Goal: Task Accomplishment & Management: Manage account settings

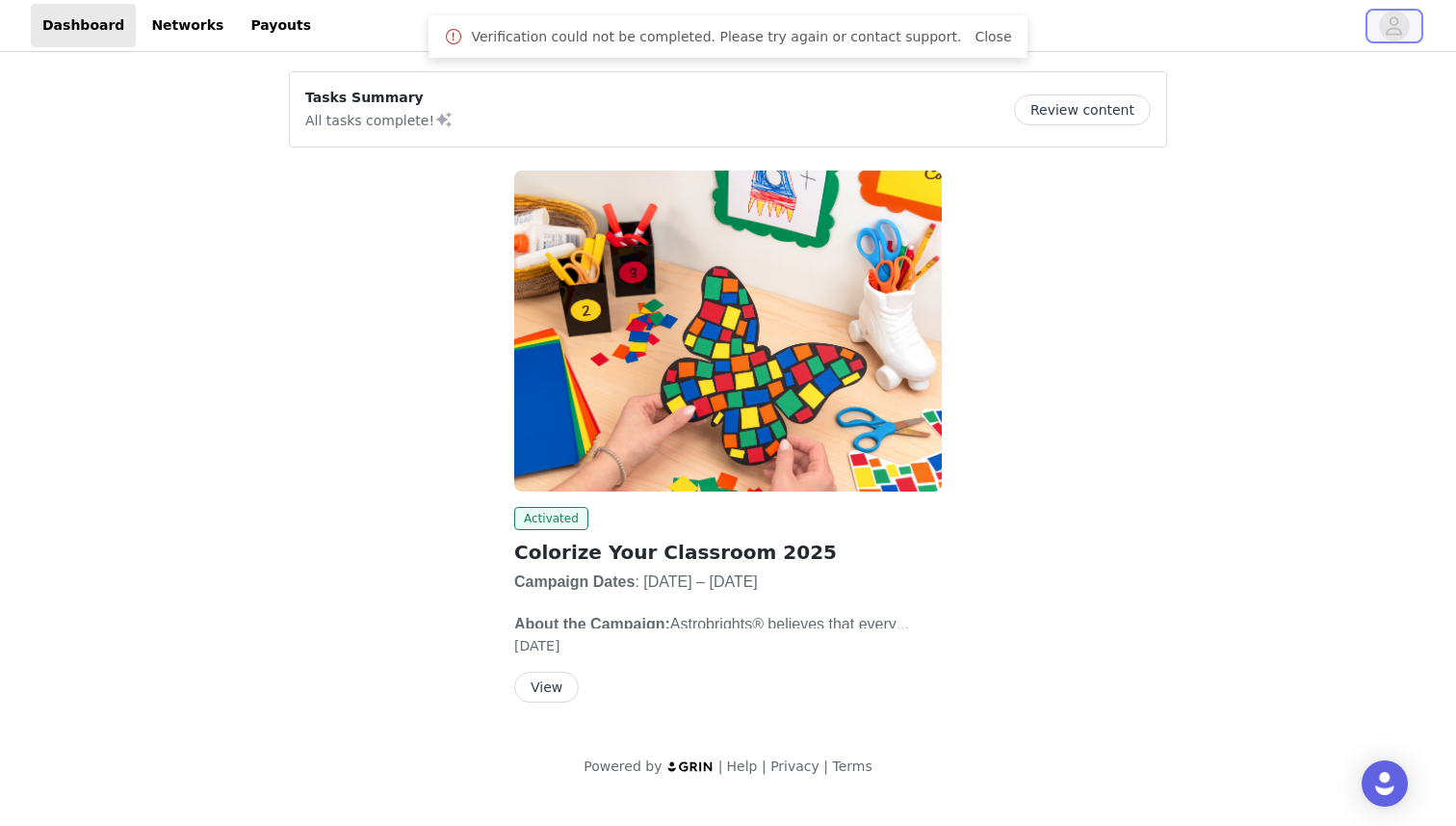
click at [1396, 31] on icon "avatar" at bounding box center [1393, 26] width 19 height 30
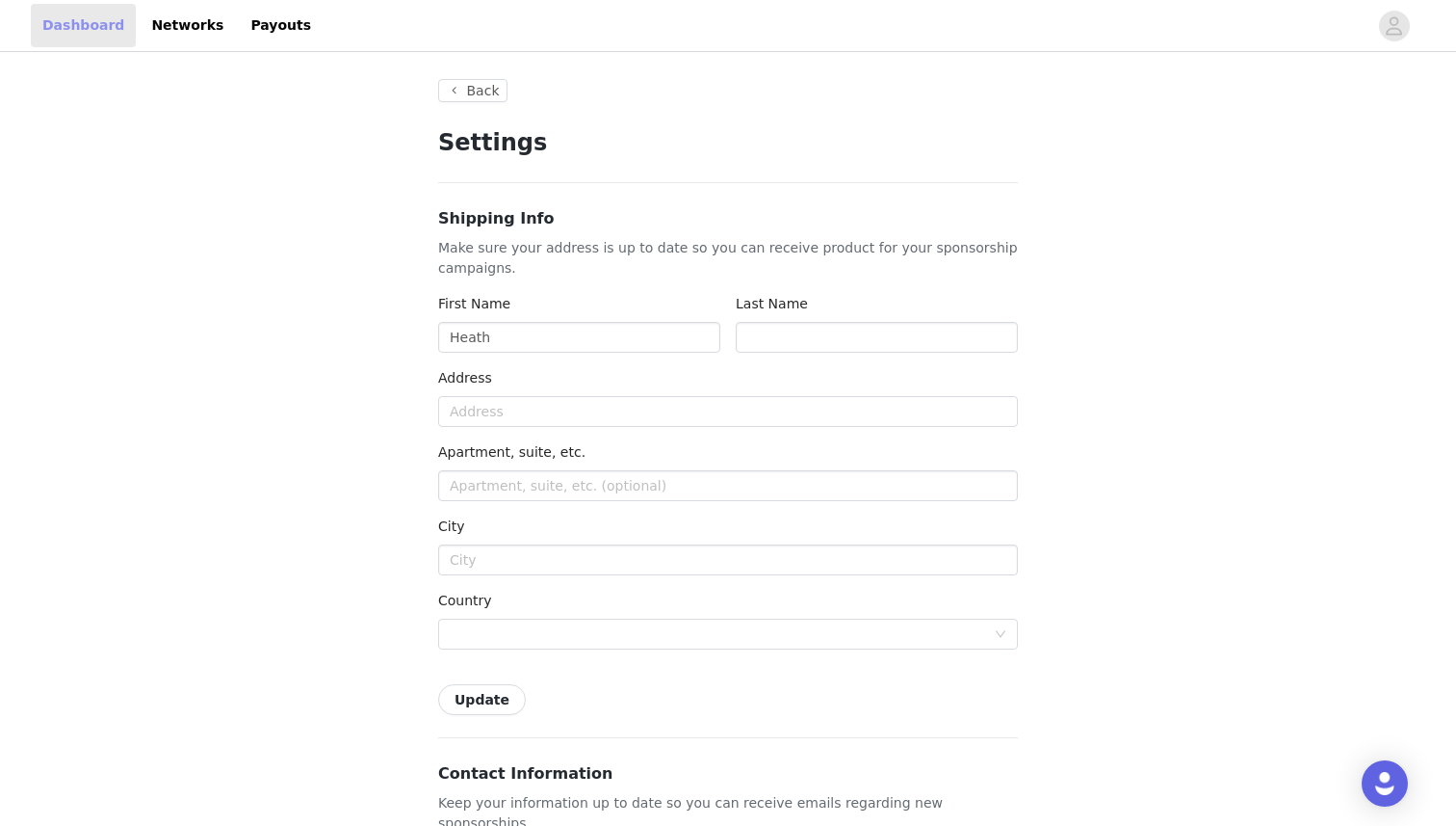
click at [58, 27] on link "Dashboard" at bounding box center [82, 26] width 105 height 43
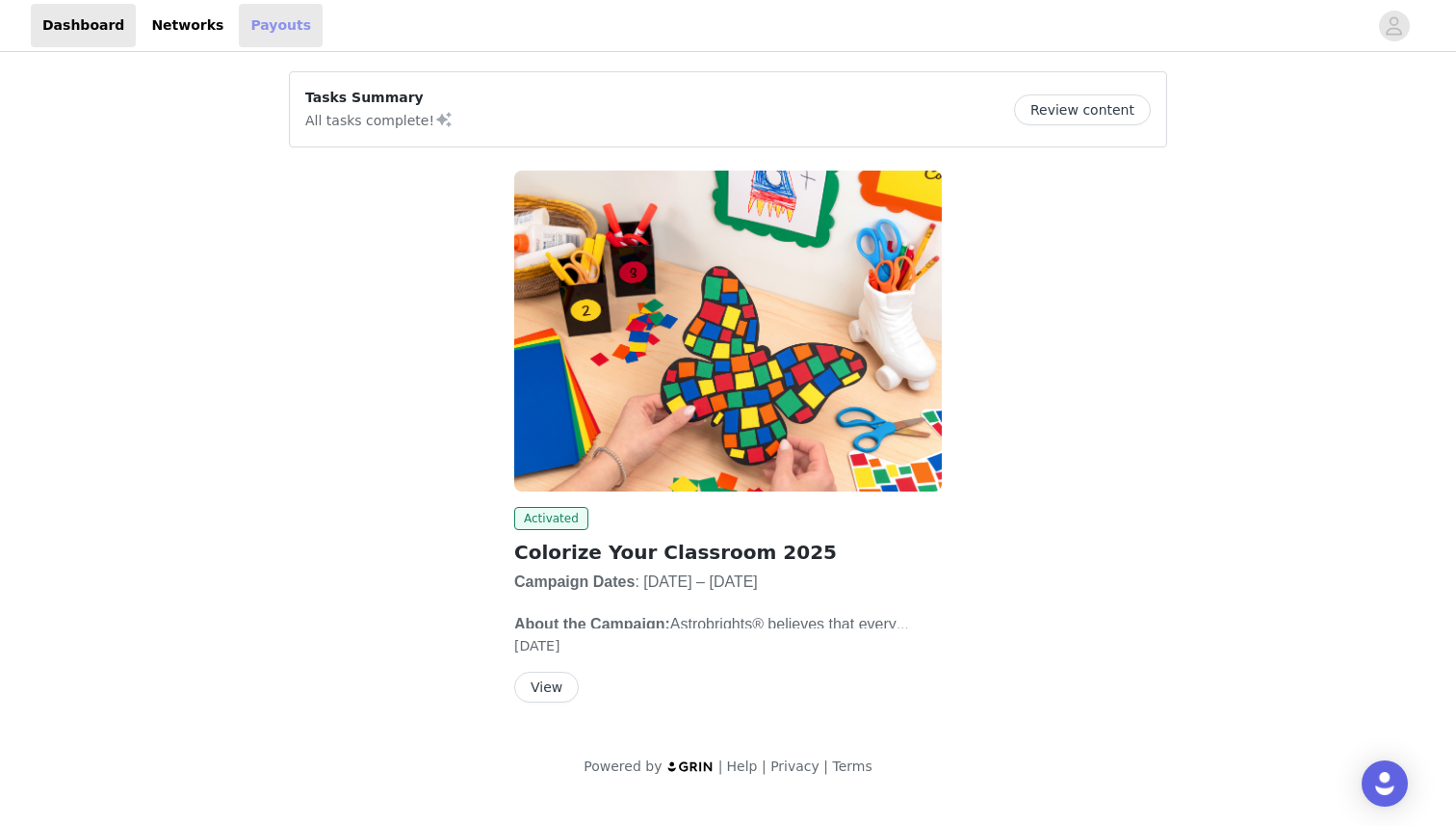
click at [264, 26] on link "Payouts" at bounding box center [280, 26] width 83 height 43
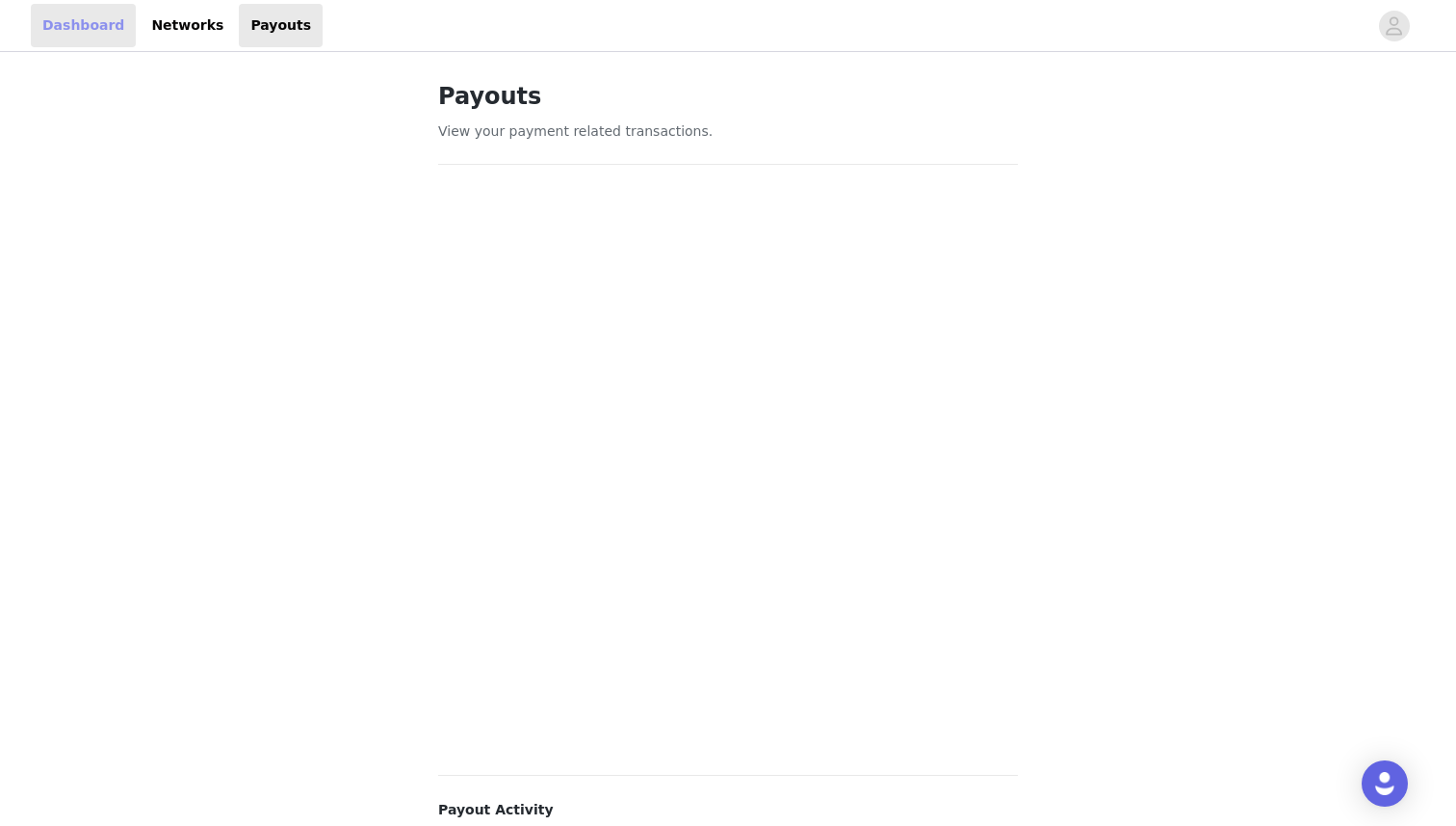
click at [66, 21] on link "Dashboard" at bounding box center [82, 26] width 105 height 43
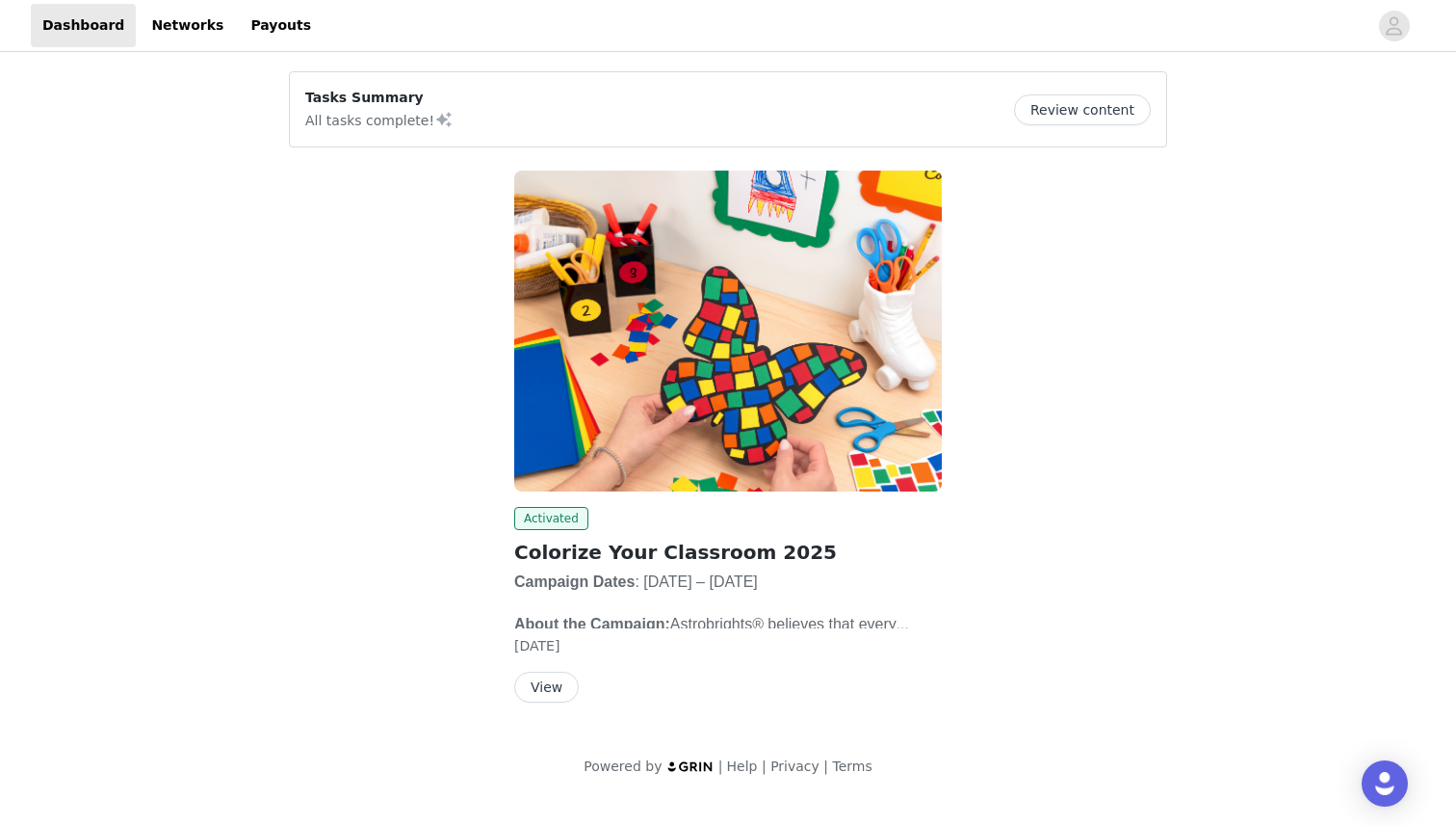
click at [1057, 106] on button "Review content" at bounding box center [1081, 109] width 136 height 30
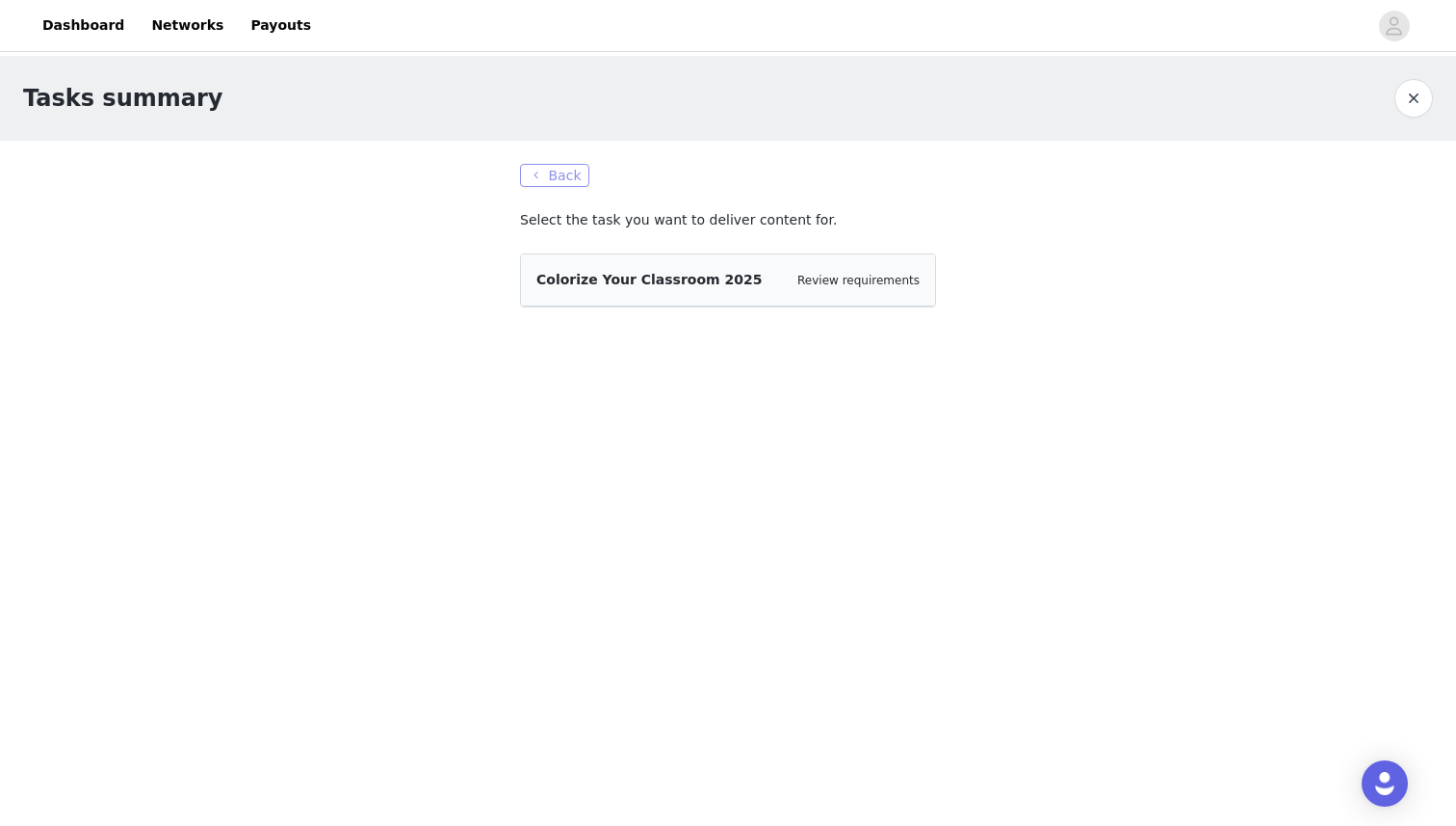
click at [564, 177] on button "Back" at bounding box center [554, 176] width 70 height 24
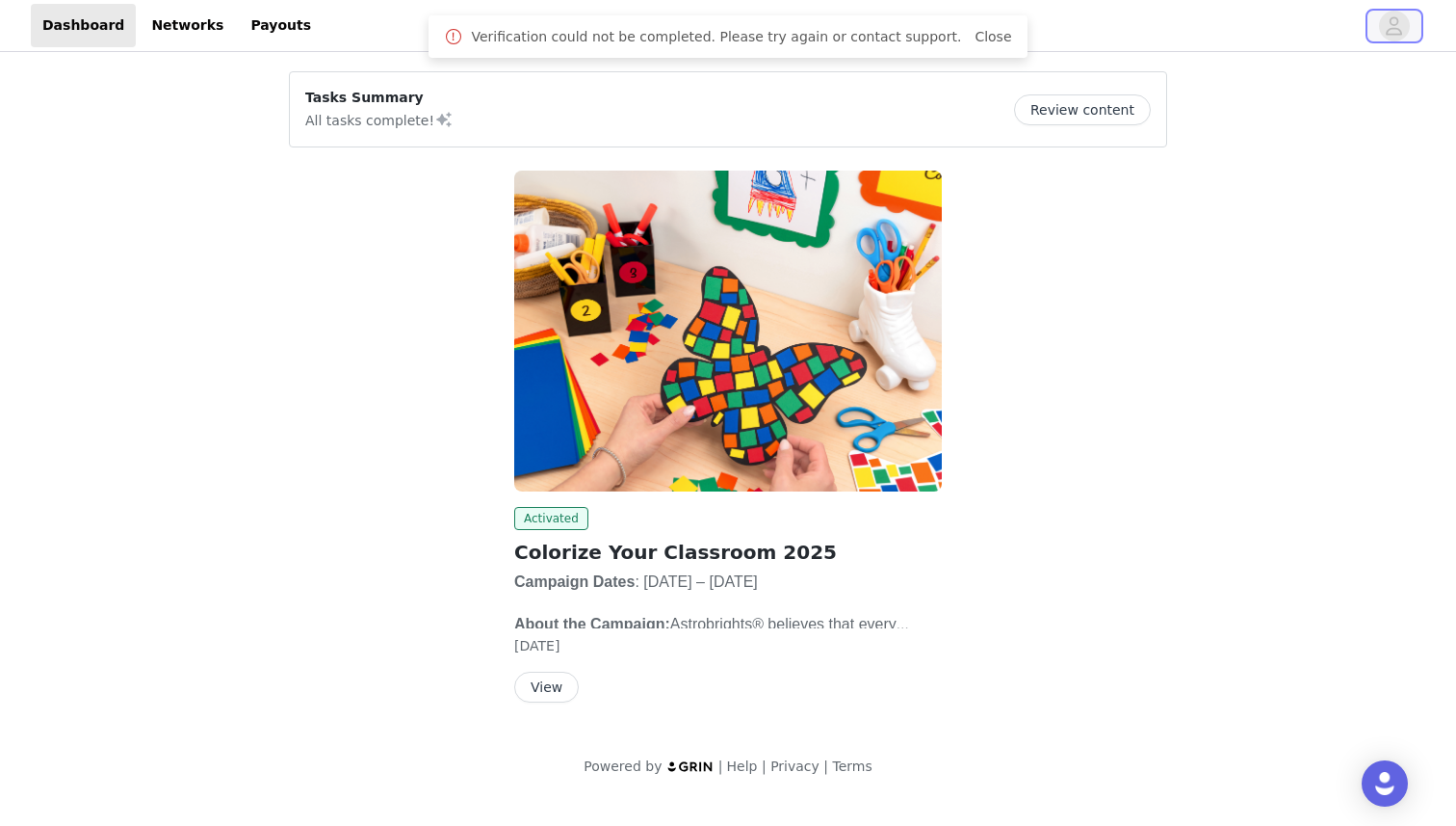
click at [1397, 30] on icon "avatar" at bounding box center [1393, 26] width 19 height 30
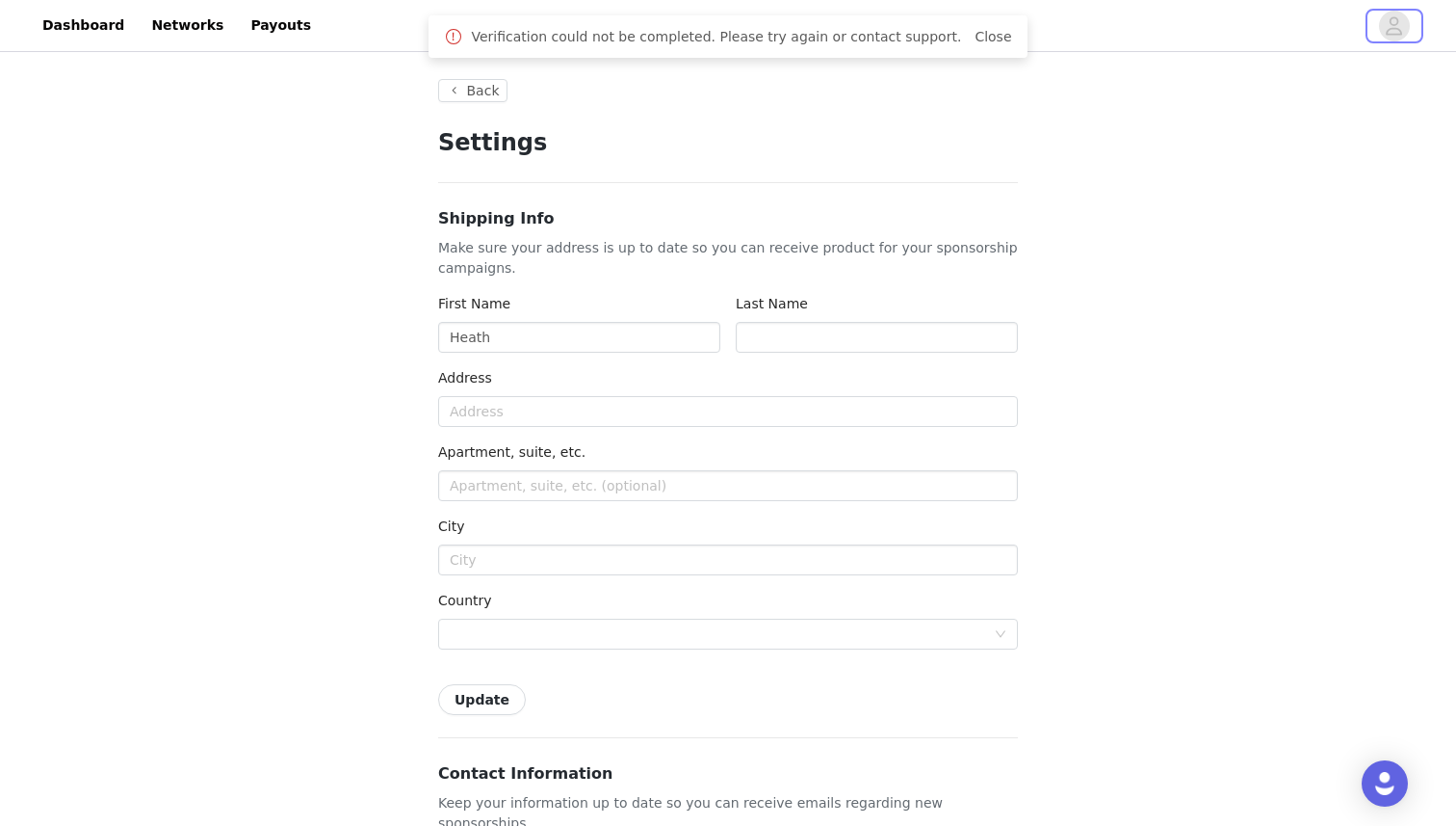
type input "+1 ([GEOGRAPHIC_DATA])"
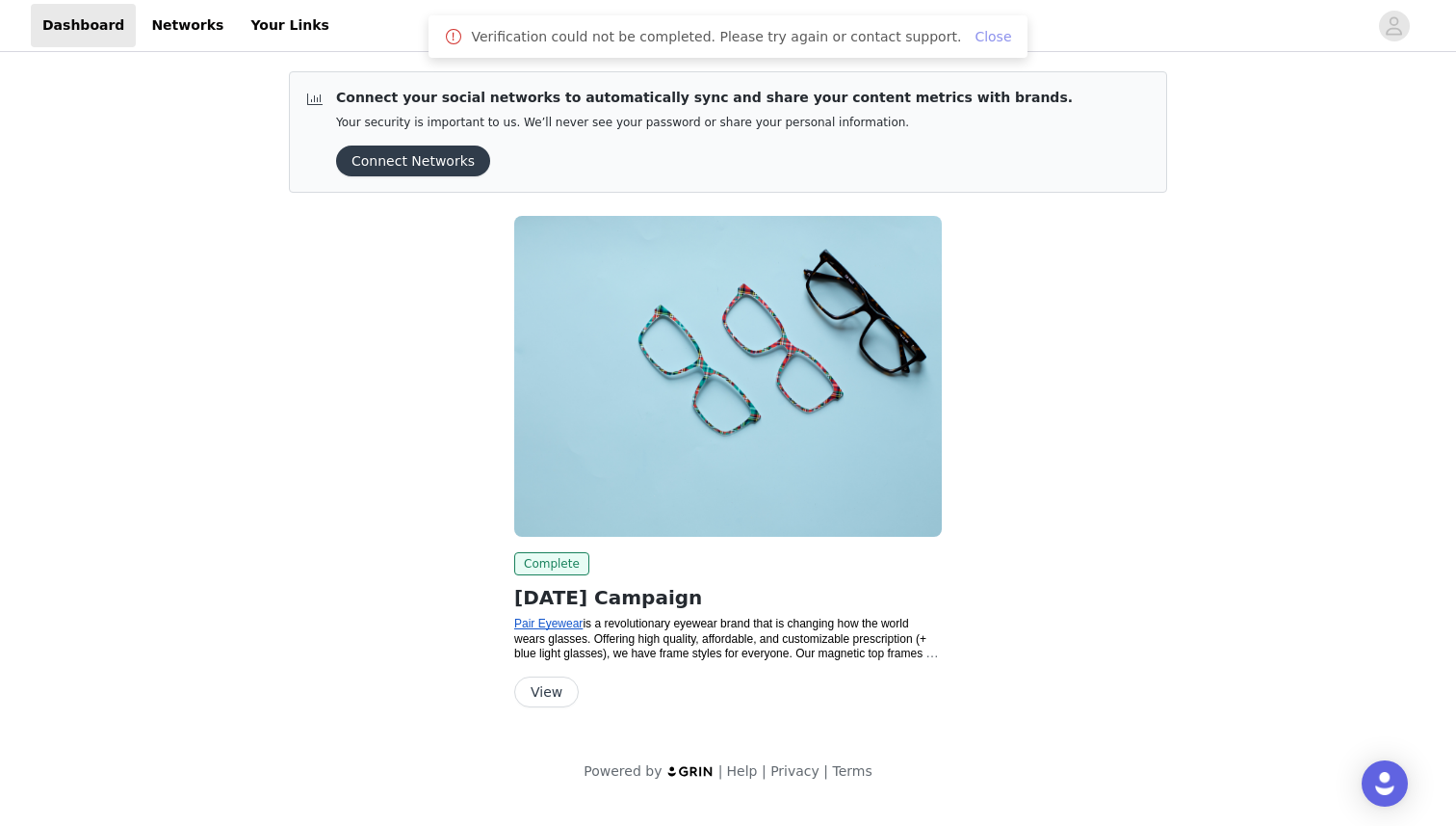
click at [975, 37] on link "Close" at bounding box center [992, 36] width 36 height 16
